Goal: Task Accomplishment & Management: Manage account settings

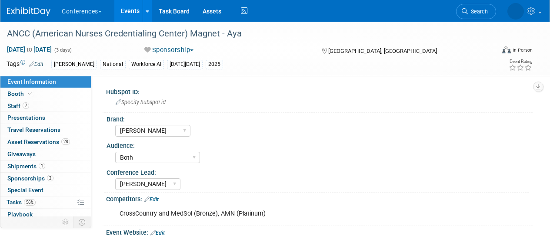
select select "[PERSON_NAME]"
select select "Both"
select select "[PERSON_NAME]"
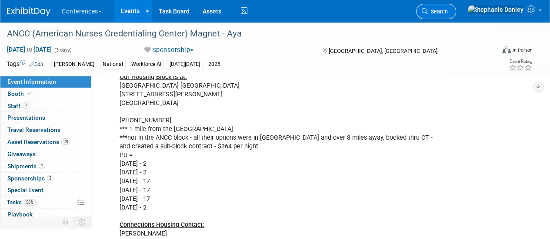
click at [447, 13] on span "Search" at bounding box center [437, 11] width 20 height 7
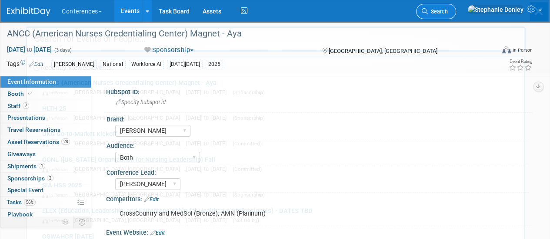
click at [470, 13] on div "Recently Viewed Events: ANCC (American Nurses Credentialing Center) Magnet - Ay…" at bounding box center [276, 130] width 500 height 261
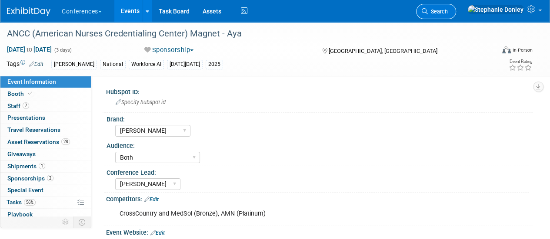
click at [447, 12] on span "Search" at bounding box center [437, 11] width 20 height 7
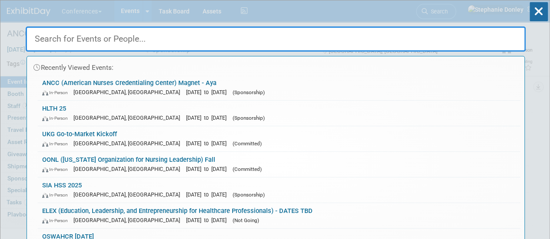
click at [306, 38] on input "text" at bounding box center [276, 38] width 500 height 25
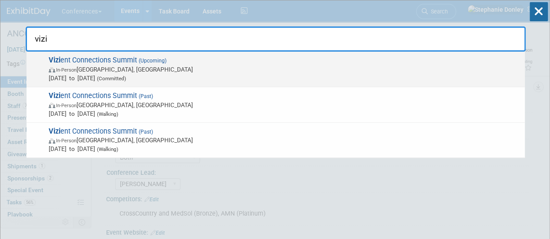
type input "vizi"
click at [88, 56] on span "Vizi ent Connections Summit (Upcoming) In-Person [GEOGRAPHIC_DATA], [GEOGRAPHIC…" at bounding box center [283, 69] width 474 height 26
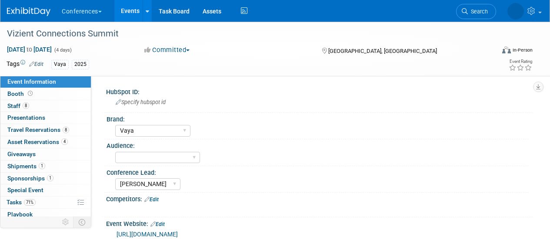
select select "Vaya"
select select "[PERSON_NAME]"
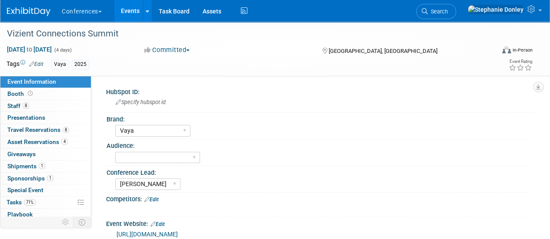
click at [157, 199] on link "Edit" at bounding box center [151, 200] width 14 height 6
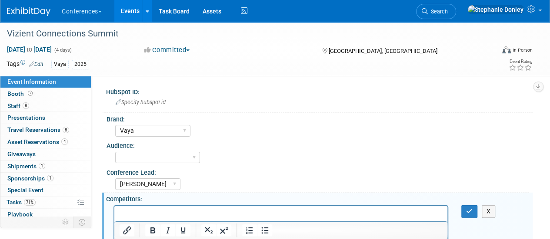
click at [125, 211] on p "Rich Text Area. Press ALT-0 for help." at bounding box center [280, 213] width 323 height 9
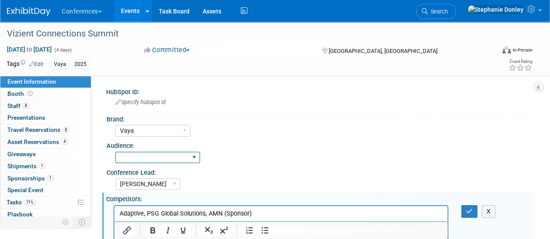
click at [197, 159] on select "Client-facing Clinician/Provider-facing Both N/a" at bounding box center [157, 158] width 85 height 12
select select "Client-facing"
click at [115, 152] on select "Client-facing Clinician/Provider-facing Both N/a" at bounding box center [157, 158] width 85 height 12
click at [469, 213] on icon "button" at bounding box center [469, 212] width 7 height 6
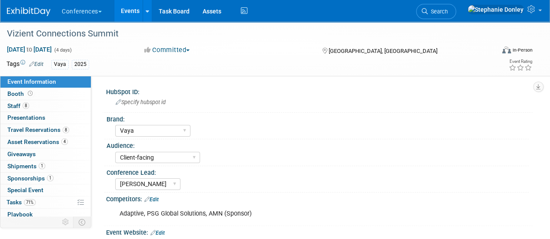
click at [189, 51] on span "button" at bounding box center [187, 51] width 3 height 2
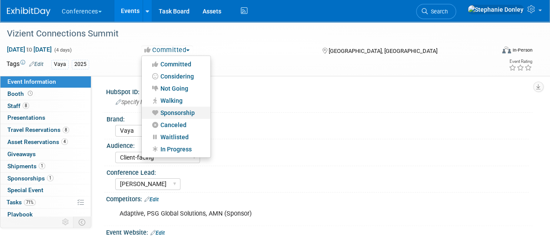
click at [170, 114] on link "Sponsorship" at bounding box center [176, 113] width 69 height 12
